Goal: Task Accomplishment & Management: Manage account settings

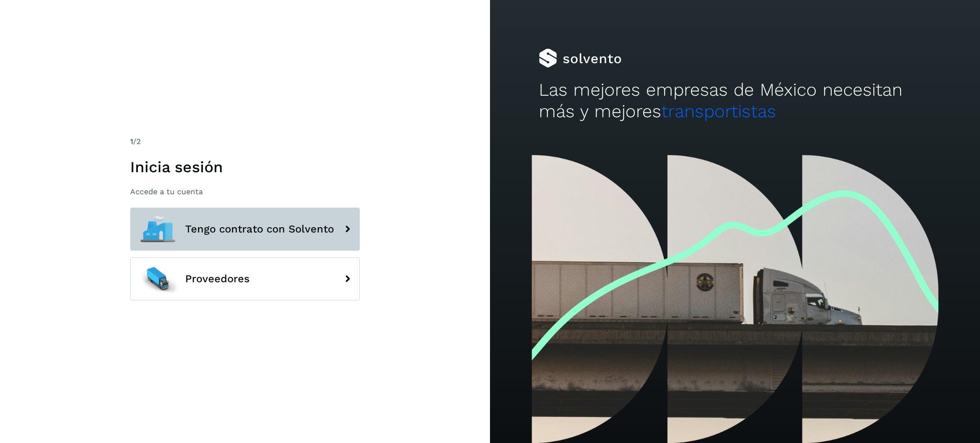
click at [260, 233] on span "Tengo contrato con Solvento" at bounding box center [259, 228] width 149 height 11
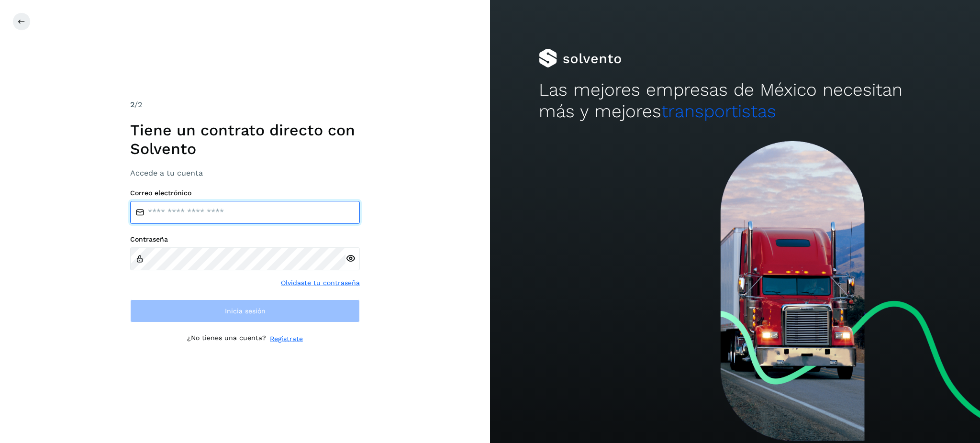
click at [269, 210] on input "email" at bounding box center [245, 212] width 230 height 23
type input "**********"
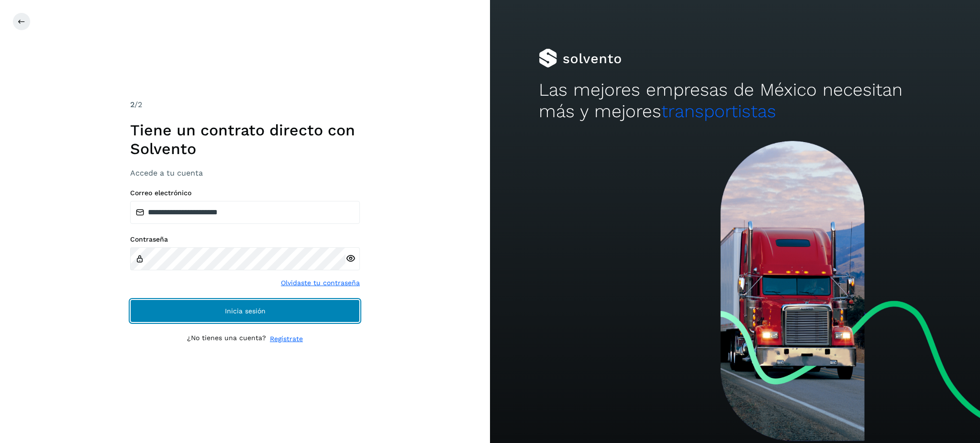
click at [265, 317] on button "Inicia sesión" at bounding box center [245, 311] width 230 height 23
click at [334, 304] on button "Inicia sesión" at bounding box center [245, 311] width 230 height 23
click at [305, 302] on button "Inicia sesión" at bounding box center [245, 311] width 230 height 23
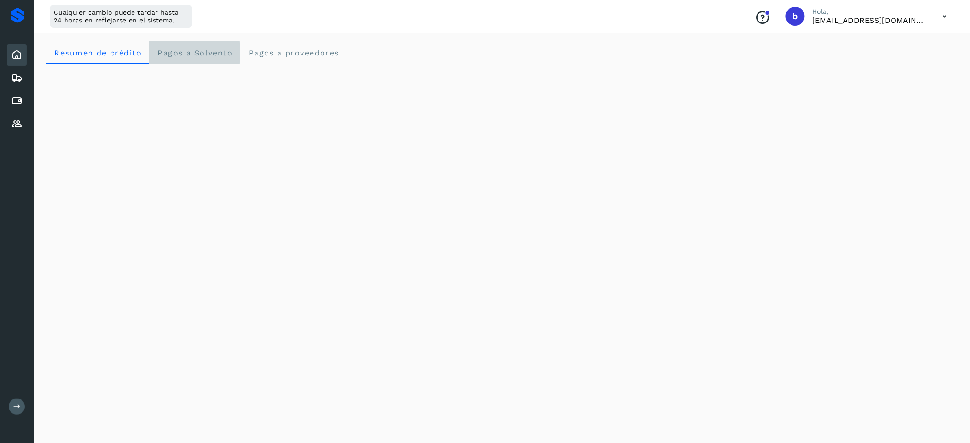
click at [204, 49] on span "Pagos a Solvento" at bounding box center [195, 52] width 76 height 9
